Goal: Navigation & Orientation: Find specific page/section

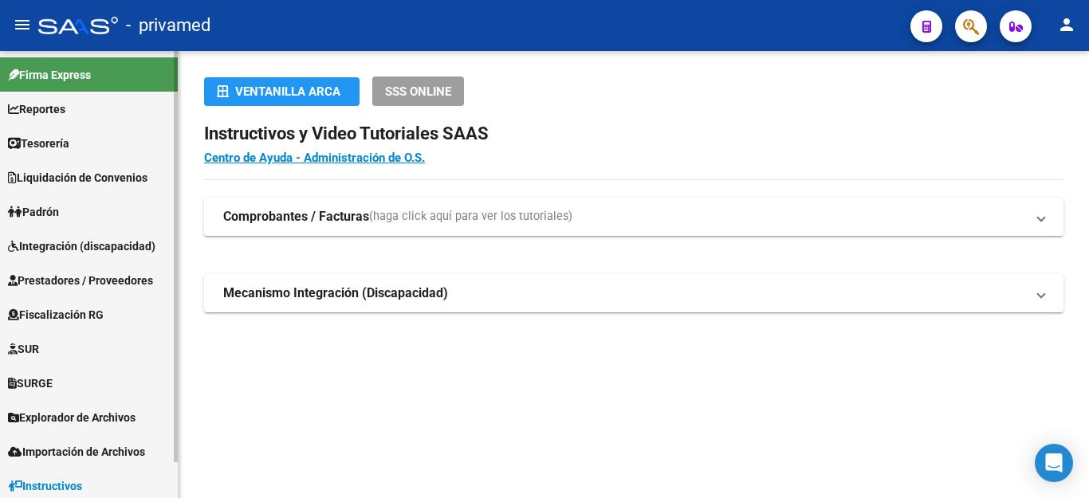
click at [125, 424] on span "Explorador de Archivos" at bounding box center [72, 418] width 128 height 18
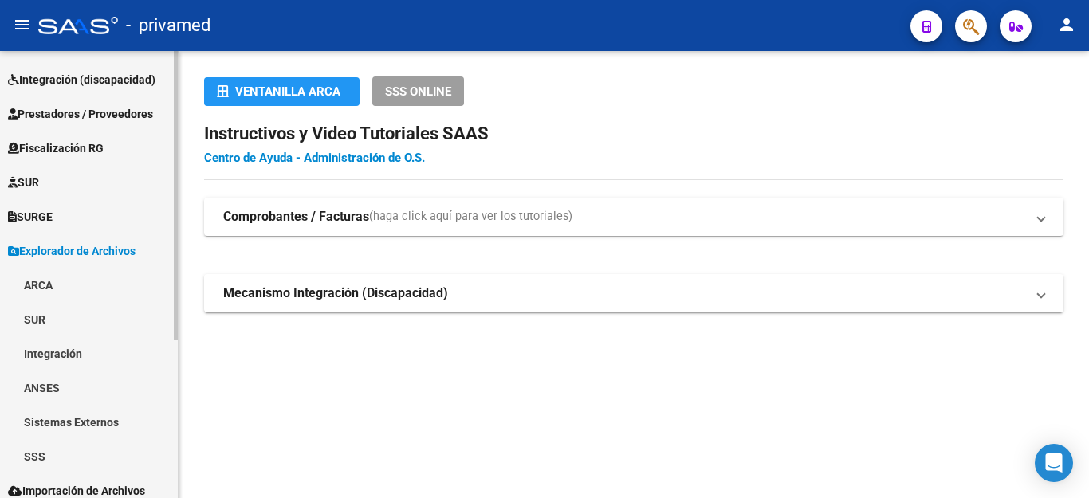
scroll to position [245, 0]
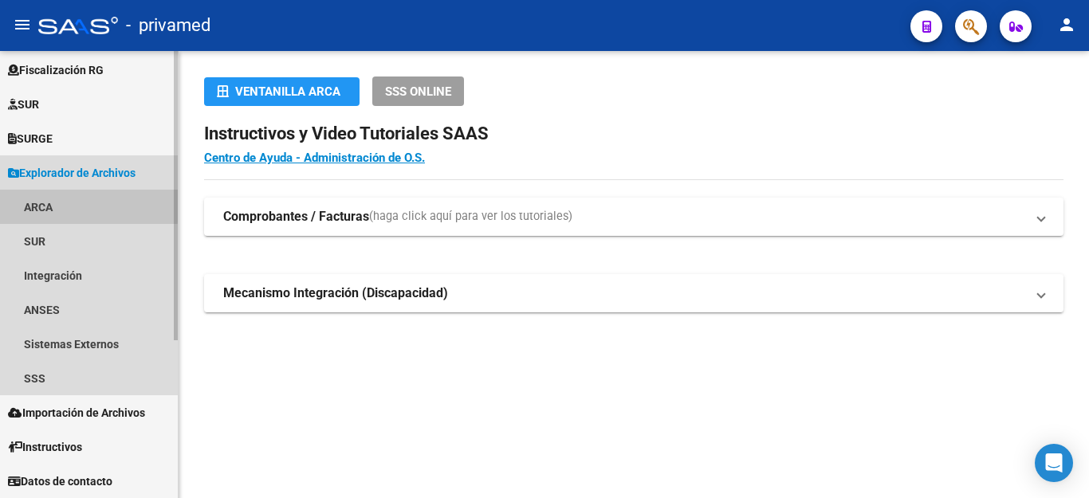
click at [42, 202] on link "ARCA" at bounding box center [89, 207] width 178 height 34
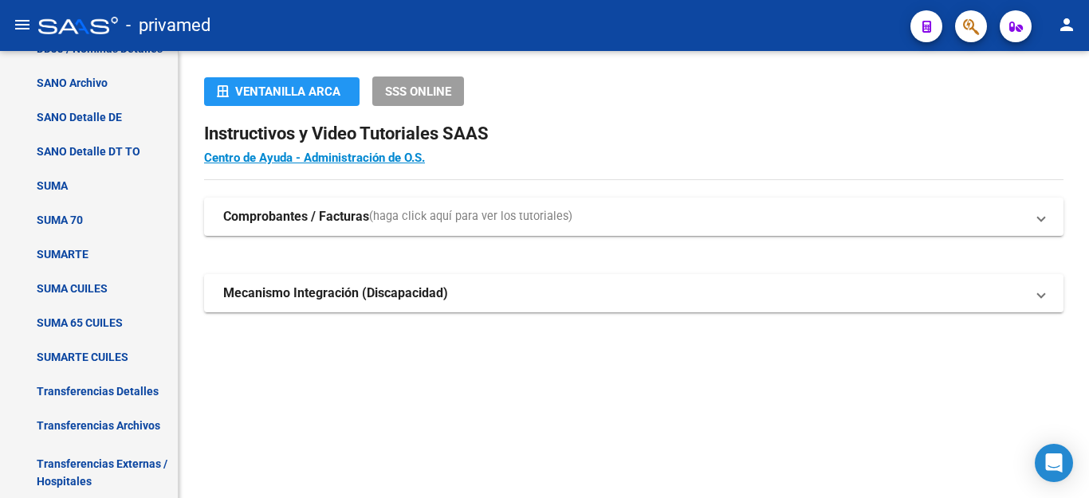
scroll to position [563, 0]
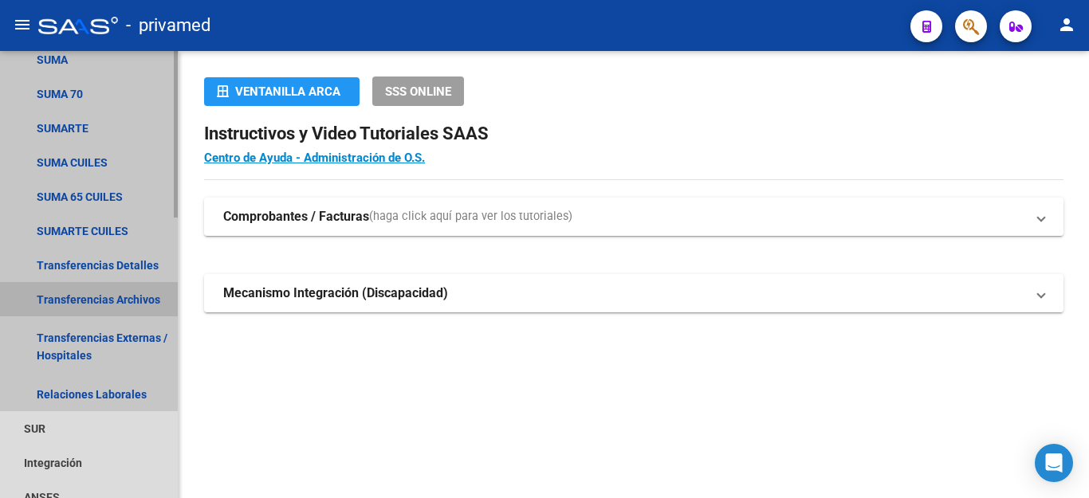
click at [104, 294] on link "Transferencias Archivos" at bounding box center [89, 299] width 178 height 34
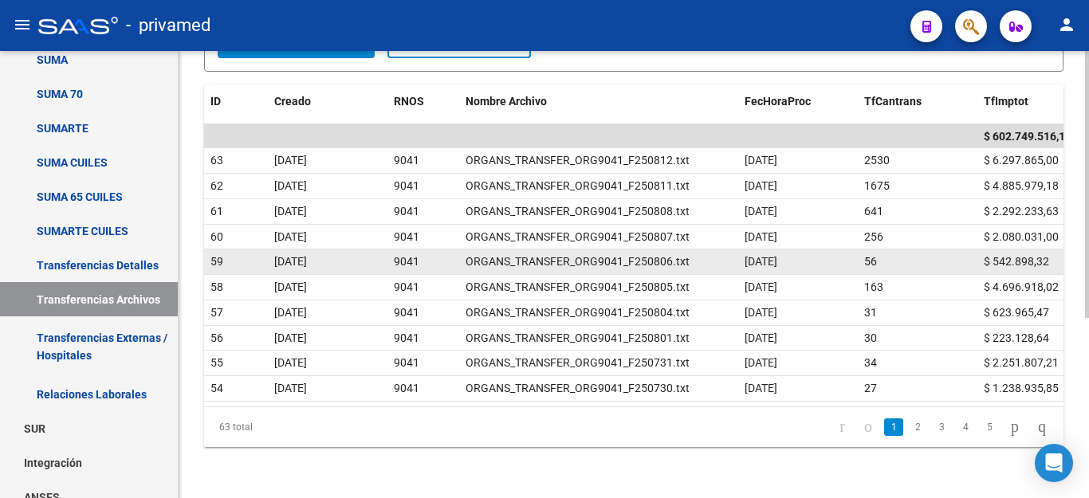
scroll to position [302, 0]
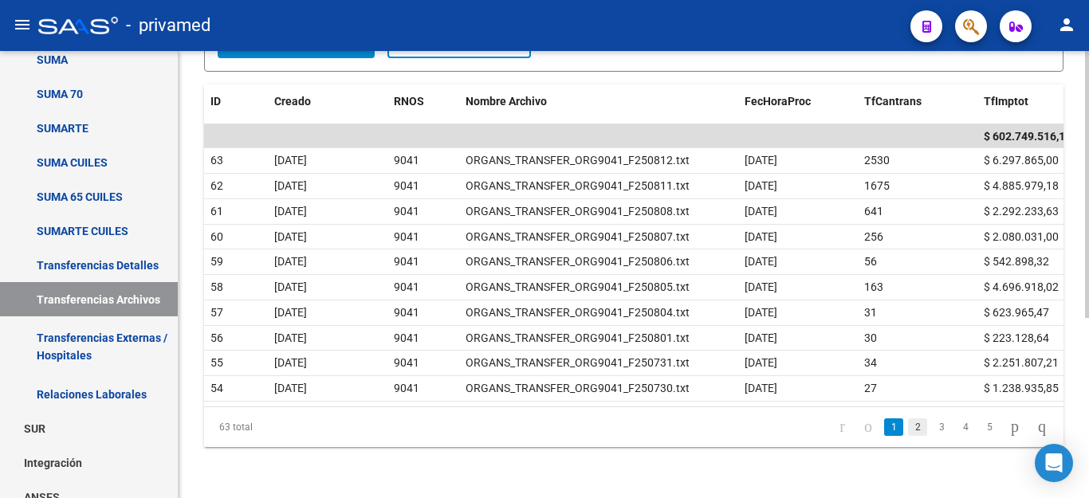
click at [908, 424] on link "2" at bounding box center [917, 427] width 19 height 18
click at [932, 425] on link "3" at bounding box center [941, 427] width 19 height 18
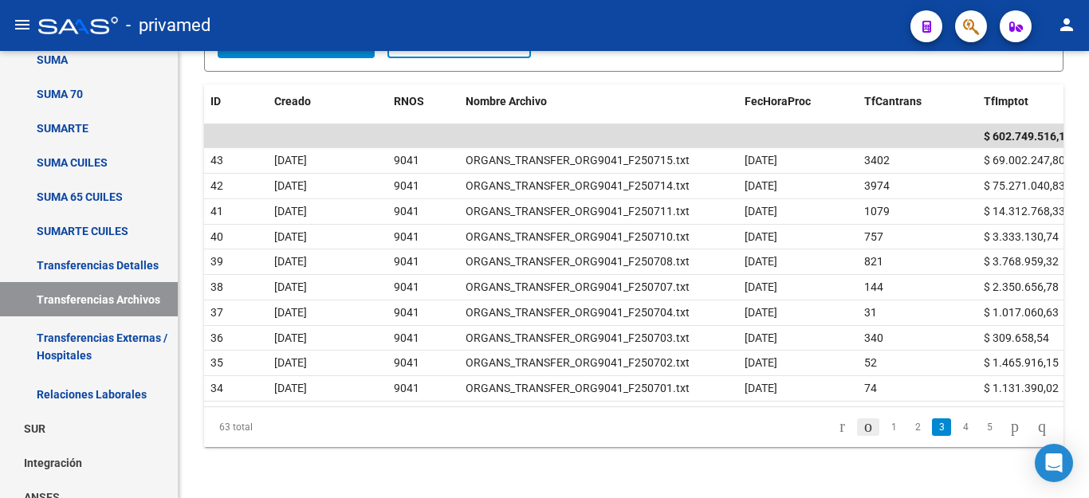
click at [861, 425] on icon "go to previous page" at bounding box center [867, 426] width 13 height 19
click at [884, 425] on link "1" at bounding box center [893, 427] width 19 height 18
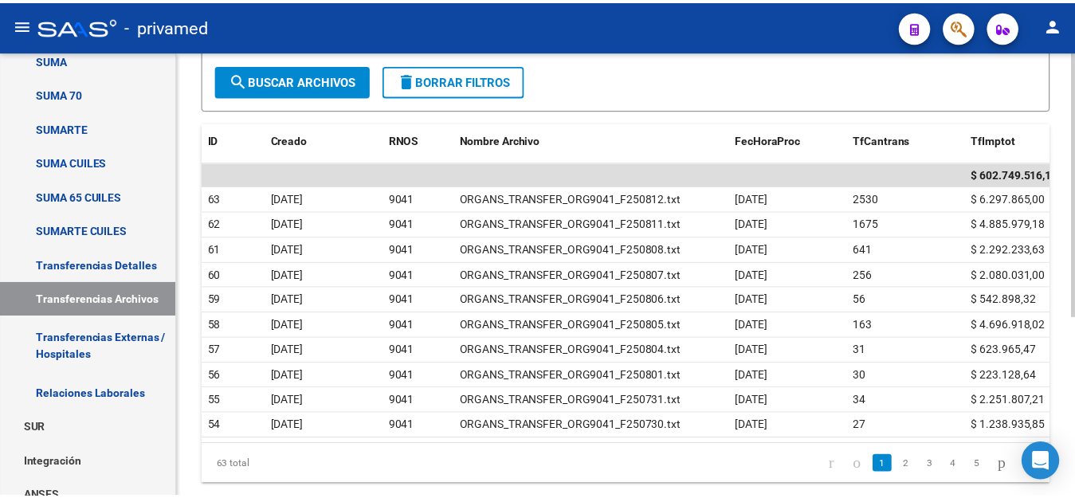
scroll to position [222, 0]
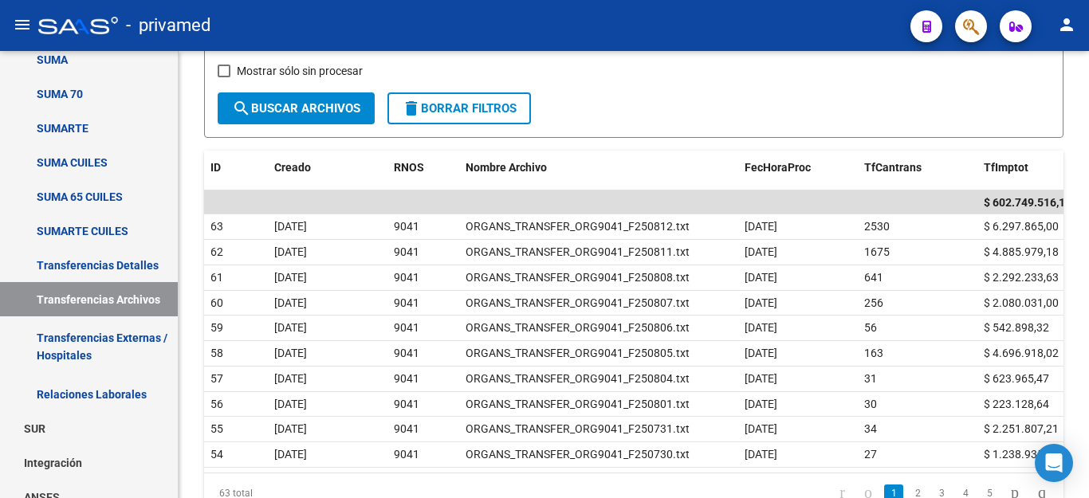
click at [1063, 29] on mat-icon "person" at bounding box center [1066, 24] width 19 height 19
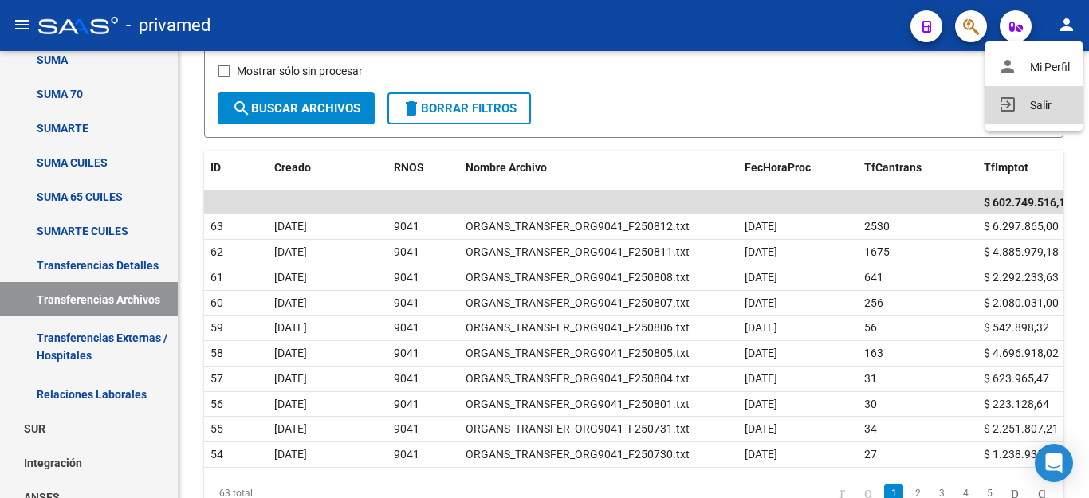
click at [1034, 104] on button "exit_to_app Salir" at bounding box center [1033, 105] width 97 height 38
